Goal: Use online tool/utility: Utilize a website feature to perform a specific function

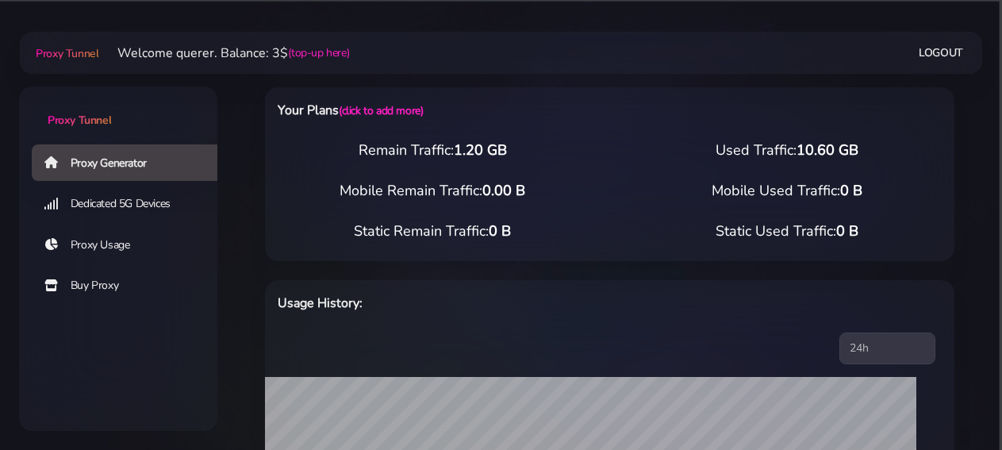
select select "AU"
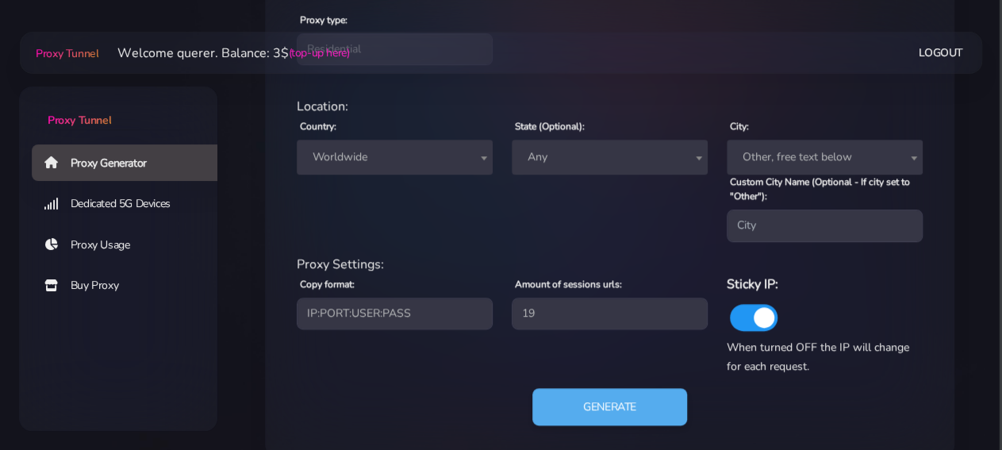
click at [442, 163] on span "Worldwide" at bounding box center [394, 157] width 177 height 22
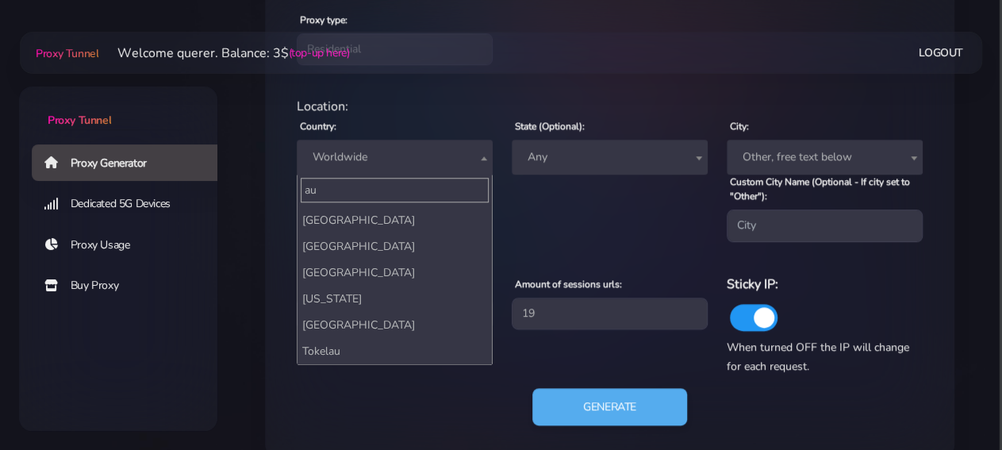
scroll to position [0, 0]
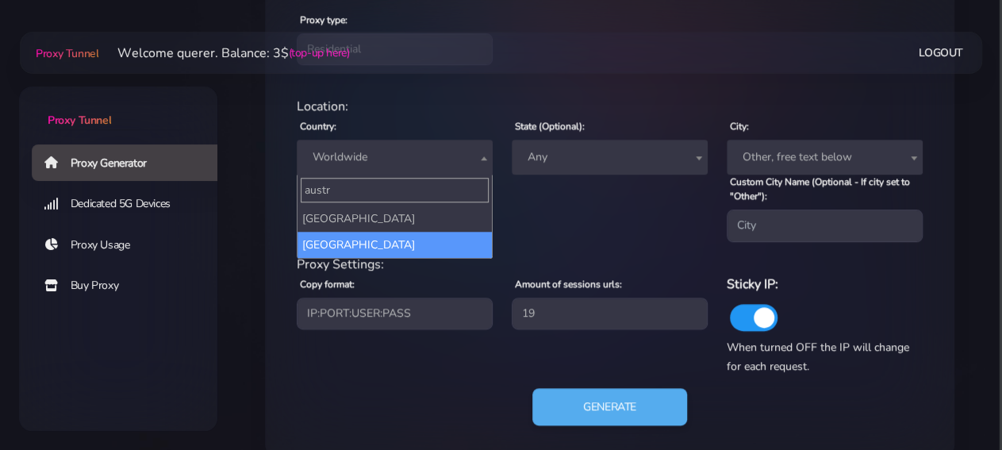
type input "austr"
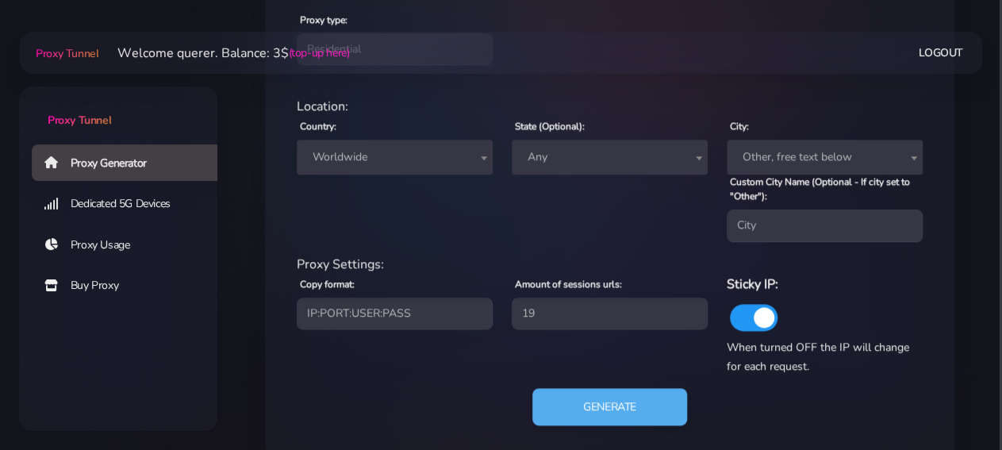
click at [434, 153] on span "Worldwide" at bounding box center [394, 157] width 177 height 22
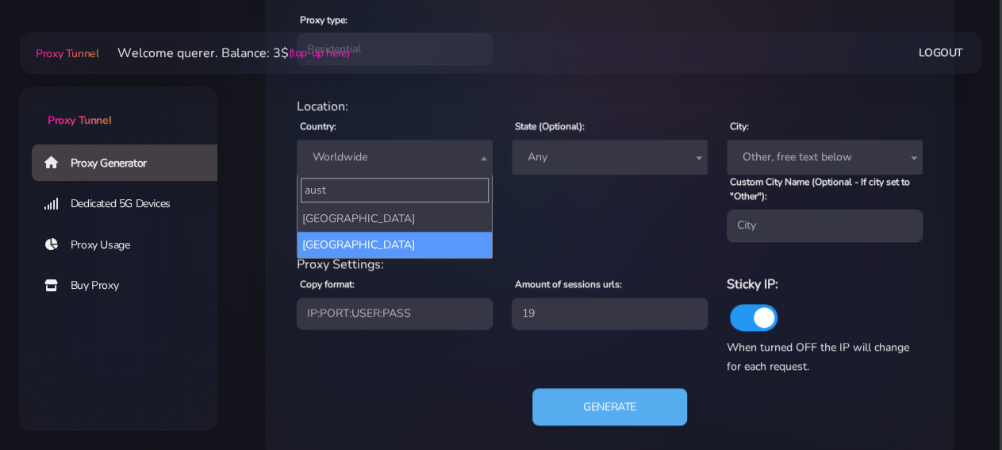
type input "aust"
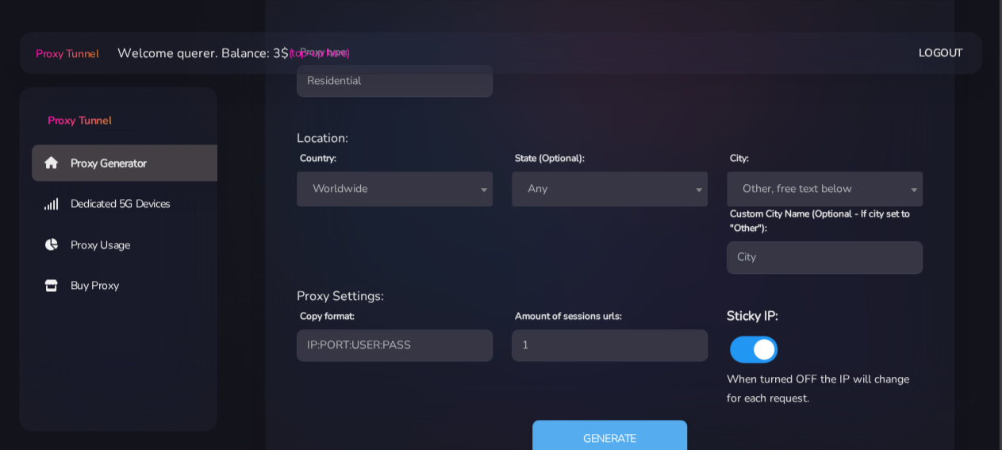
scroll to position [603, 0]
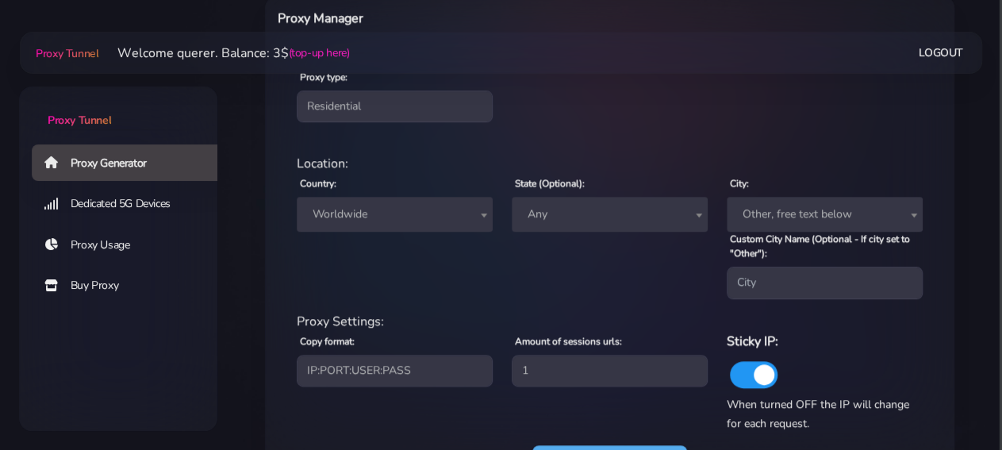
click at [400, 219] on span "Worldwide" at bounding box center [394, 214] width 177 height 22
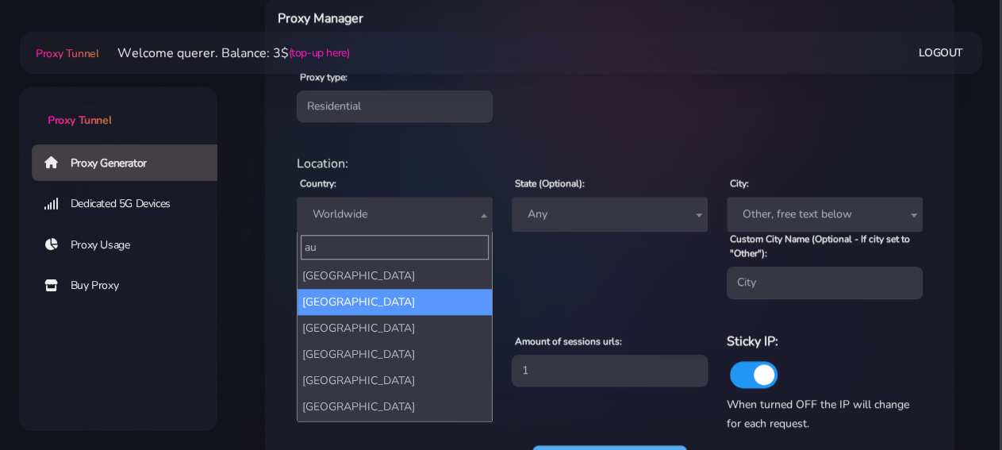
type input "au"
select select "AU"
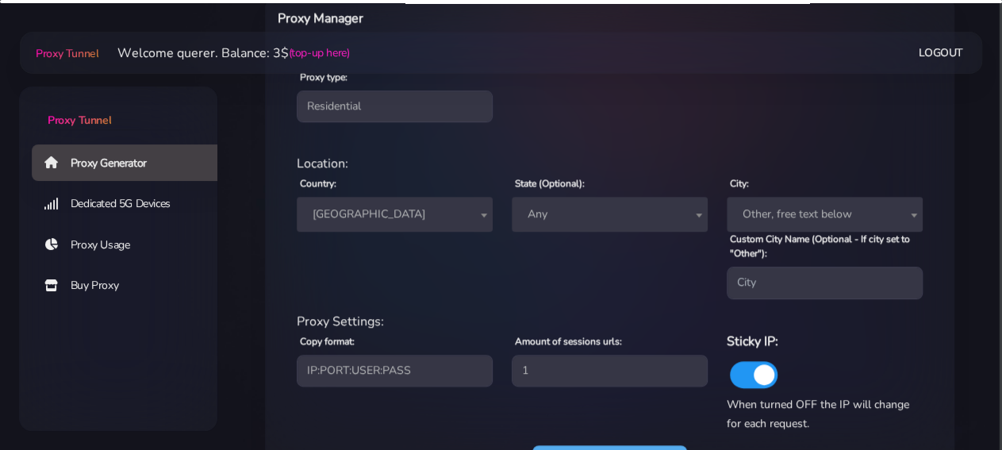
scroll to position [686, 0]
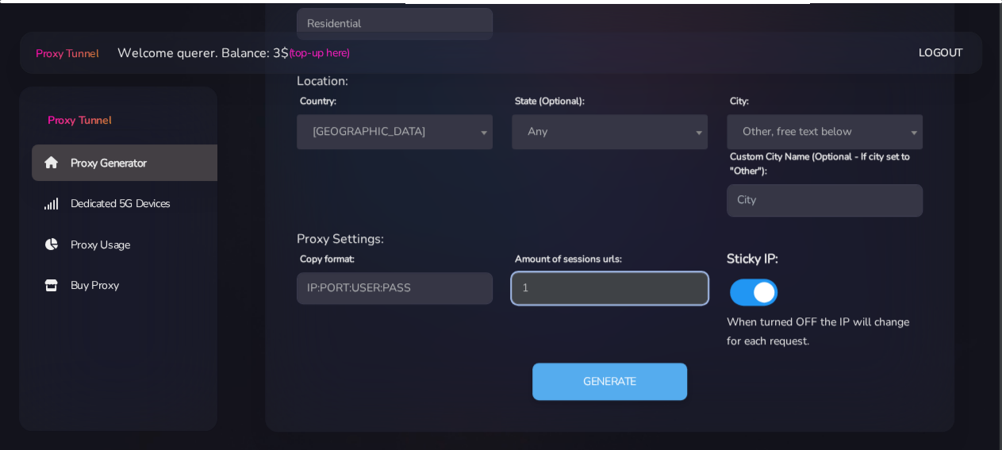
click at [613, 272] on input "1" at bounding box center [610, 288] width 196 height 32
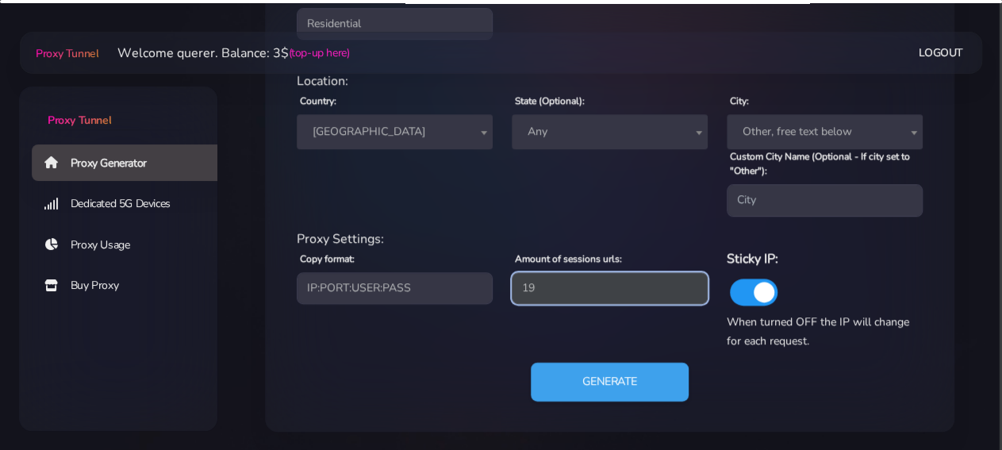
type input "19"
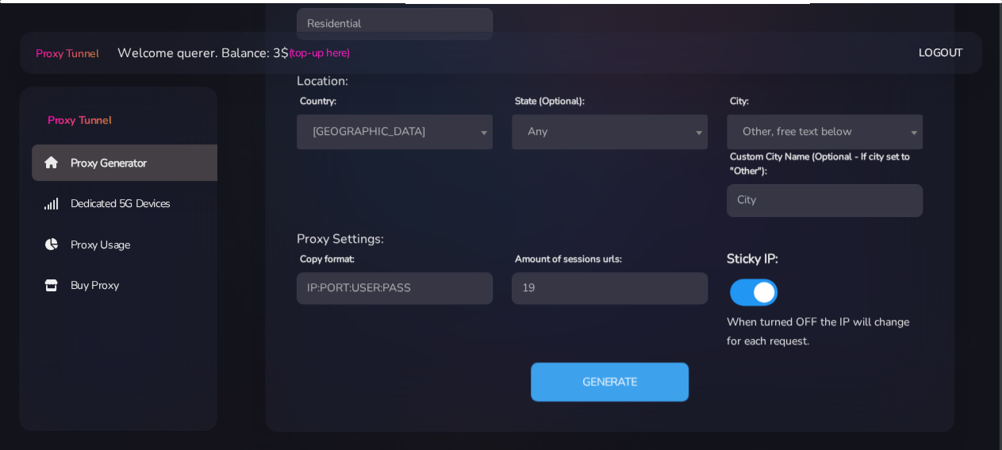
click at [620, 364] on button "Generate" at bounding box center [610, 381] width 158 height 39
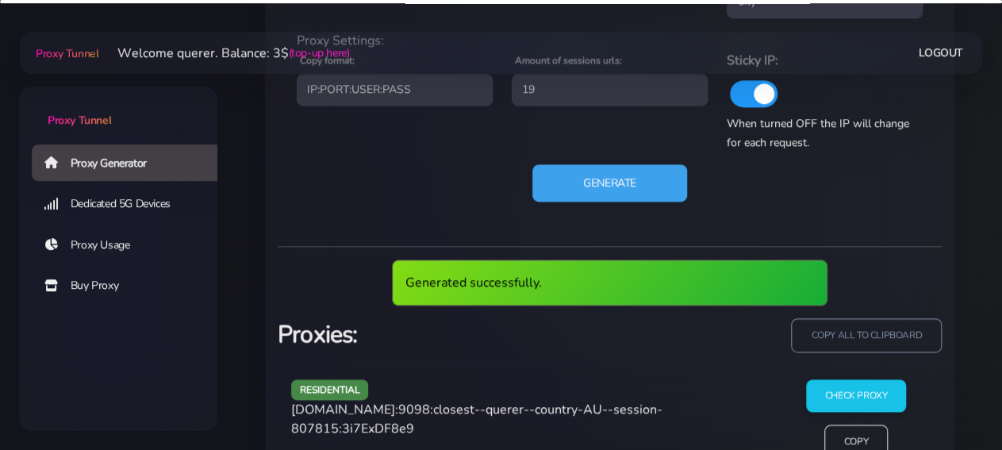
scroll to position [933, 0]
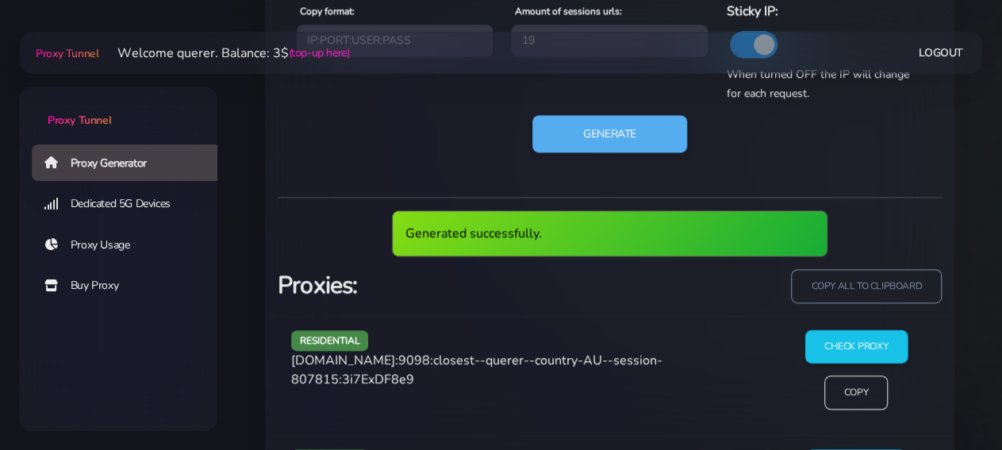
click at [829, 333] on input "Check Proxy" at bounding box center [856, 346] width 102 height 33
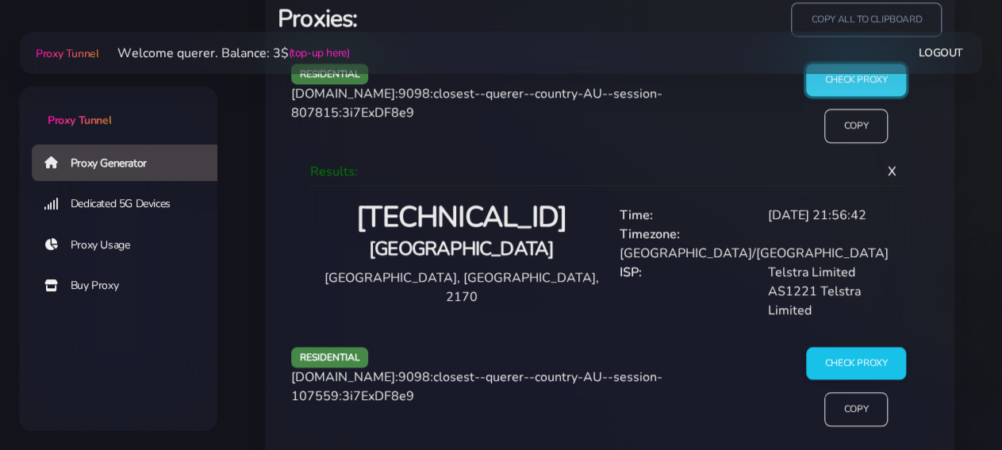
scroll to position [1181, 0]
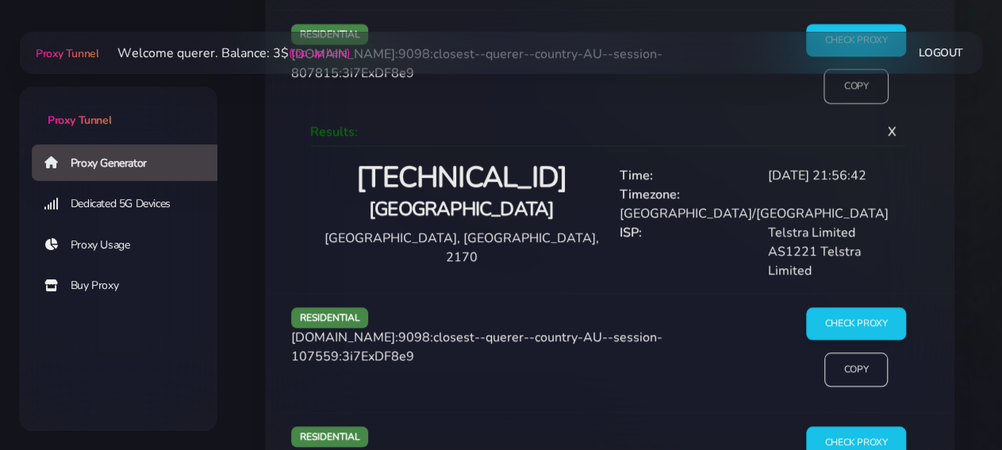
click at [851, 86] on input "Copy" at bounding box center [856, 85] width 65 height 35
